Goal: Task Accomplishment & Management: Complete application form

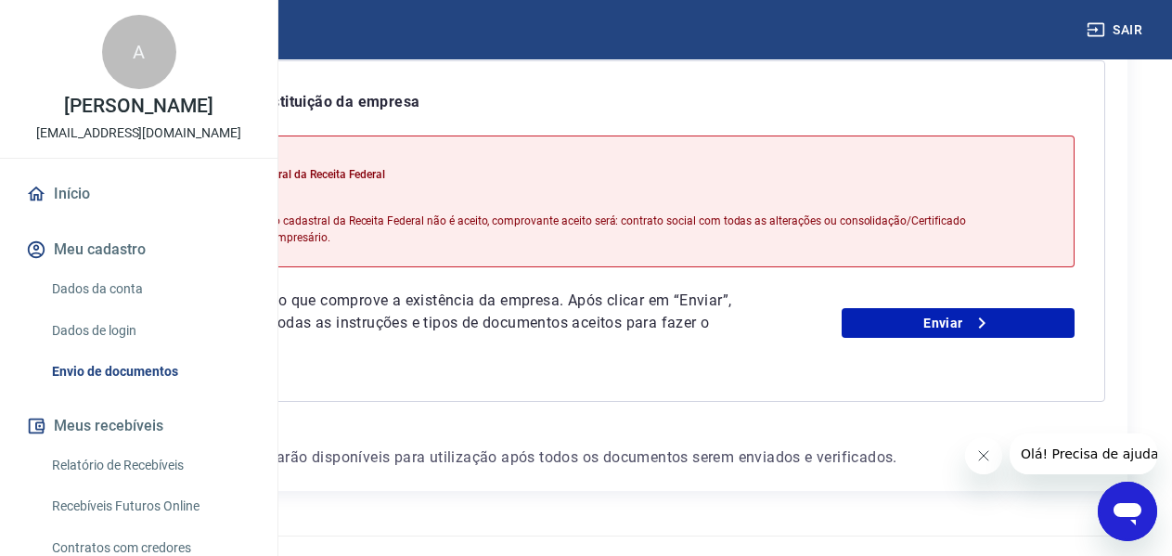
scroll to position [436, 0]
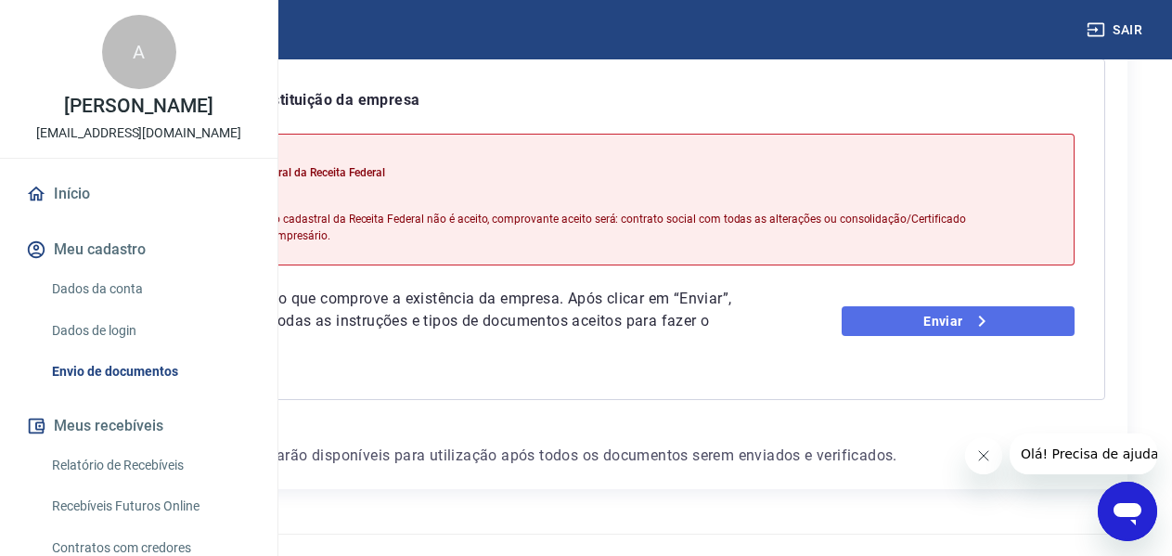
click at [988, 336] on link "Enviar" at bounding box center [957, 321] width 233 height 30
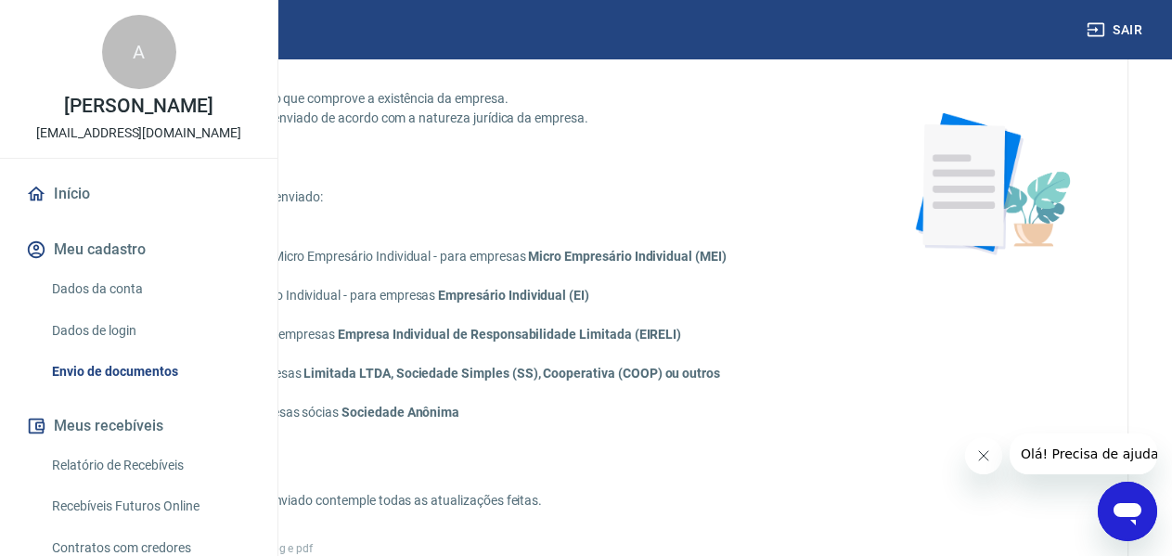
scroll to position [87, 0]
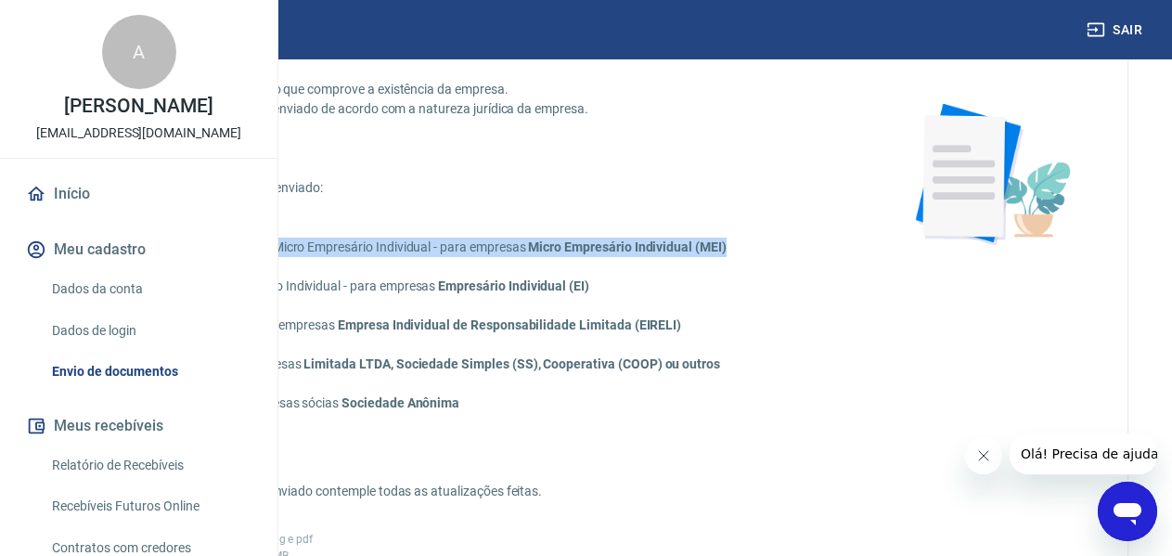
drag, startPoint x: 391, startPoint y: 247, endPoint x: 556, endPoint y: 272, distance: 167.0
click at [556, 257] on p "Certificado de Cadastro de Micro Empresário Individual - para empresas Micro Em…" at bounding box center [422, 246] width 609 height 19
copy p "Certificado de Cadastro de Micro Empresário Individual - para empresas Micro Em…"
